Goal: Find specific page/section: Find specific page/section

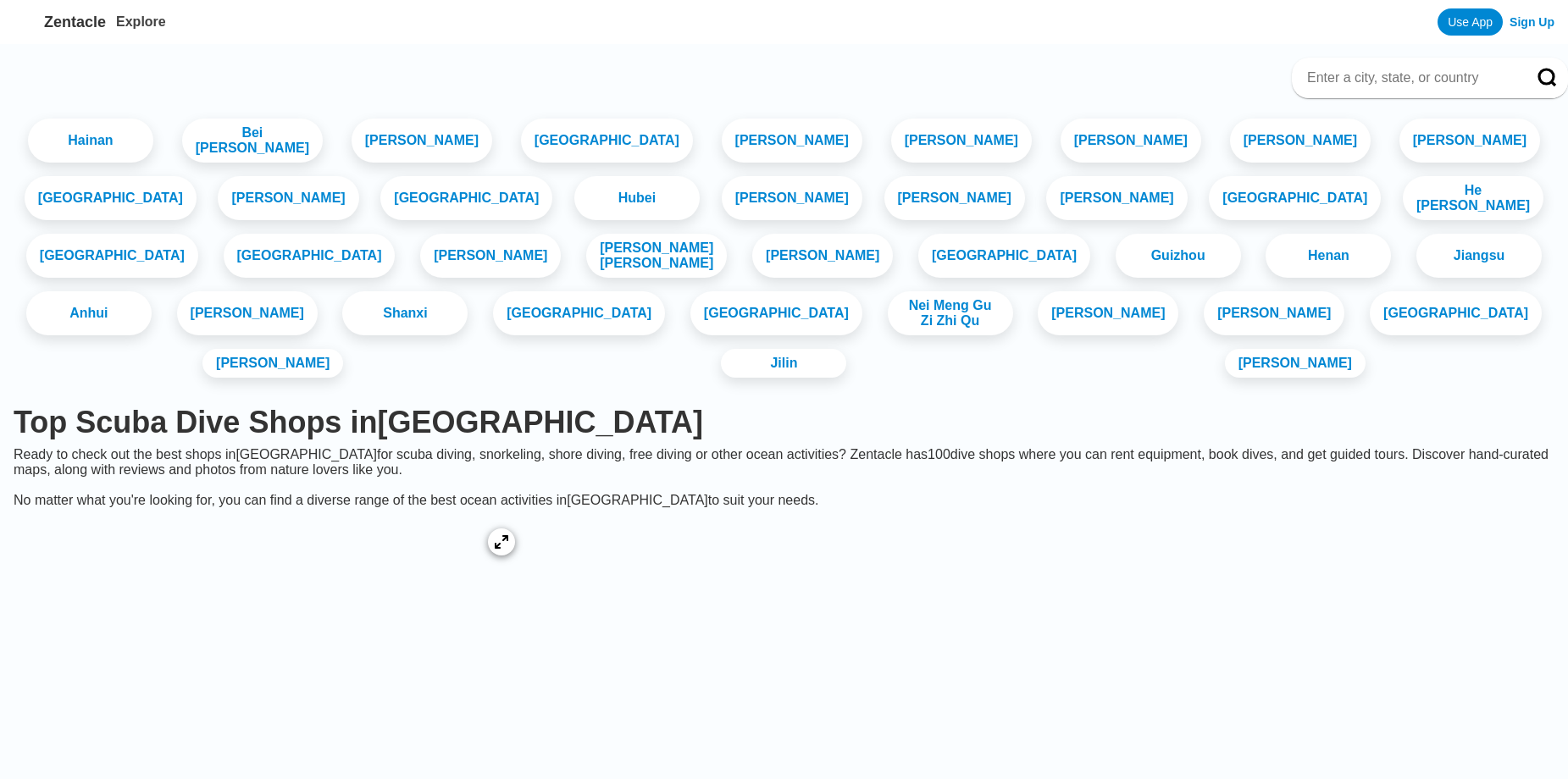
click at [1341, 85] on input at bounding box center [1410, 77] width 209 height 17
type input "Jinhua"
click at [1537, 78] on icon at bounding box center [1547, 77] width 21 height 21
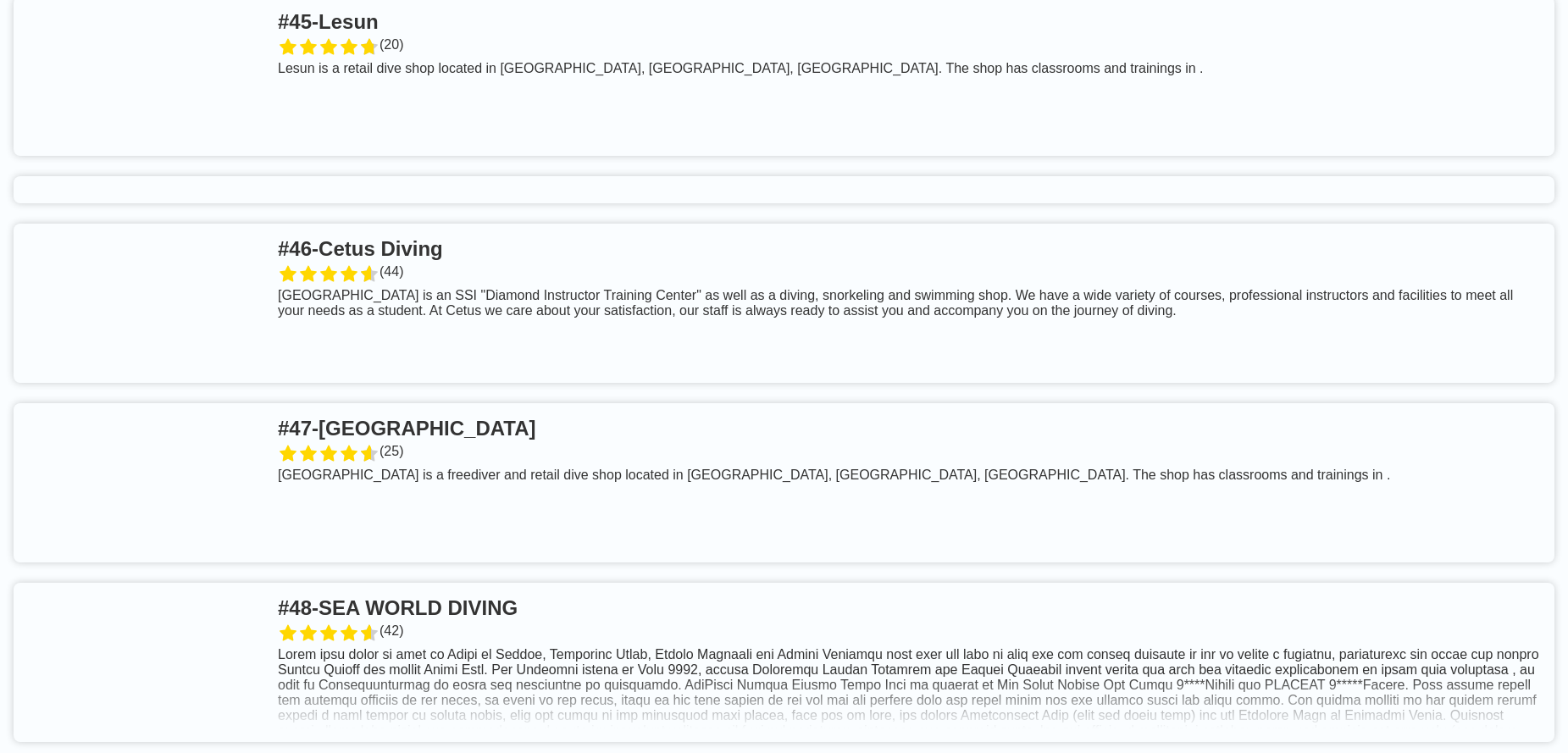
scroll to position [9255, 0]
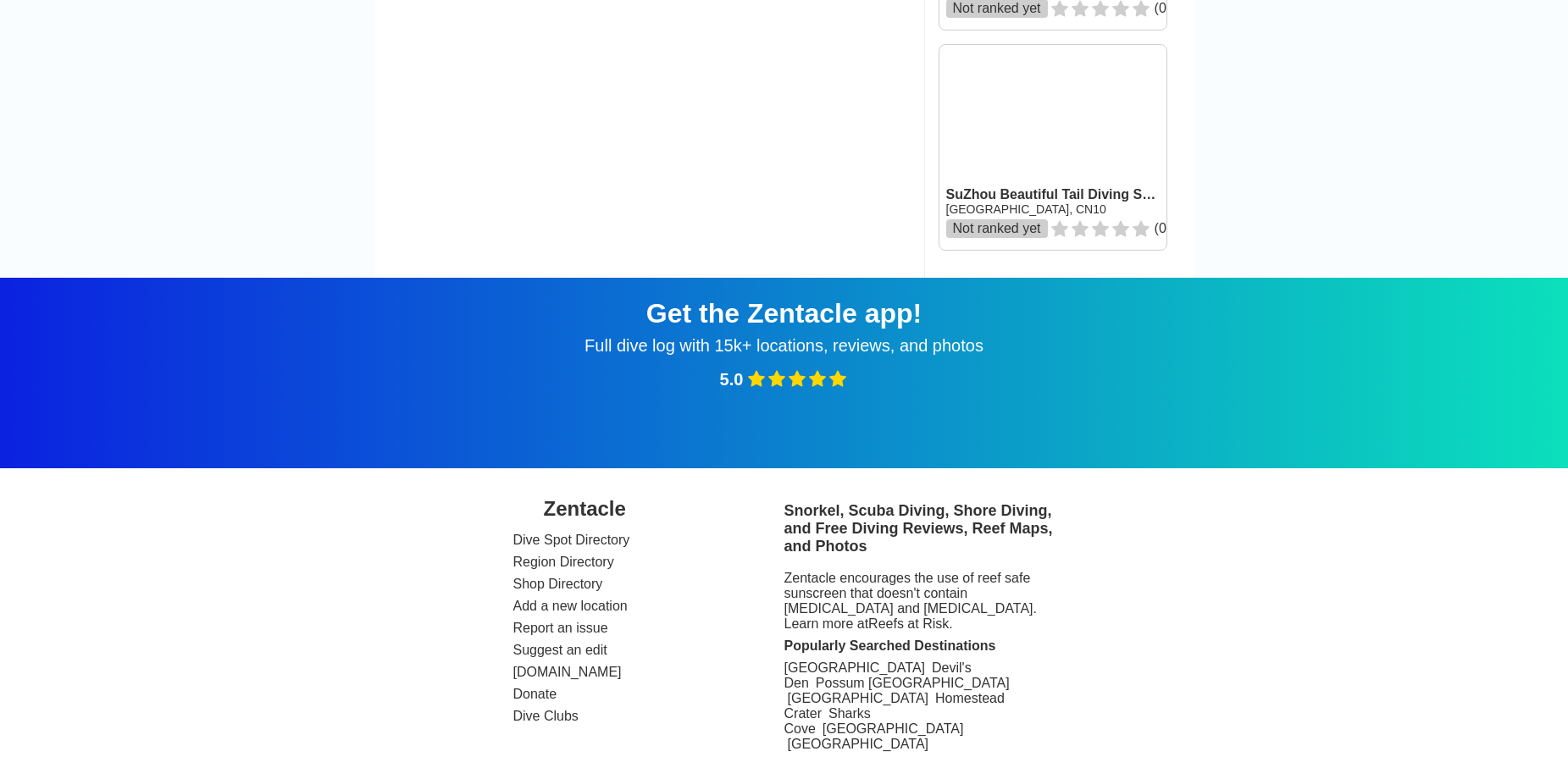
scroll to position [5505, 0]
